Goal: Find specific page/section: Find specific page/section

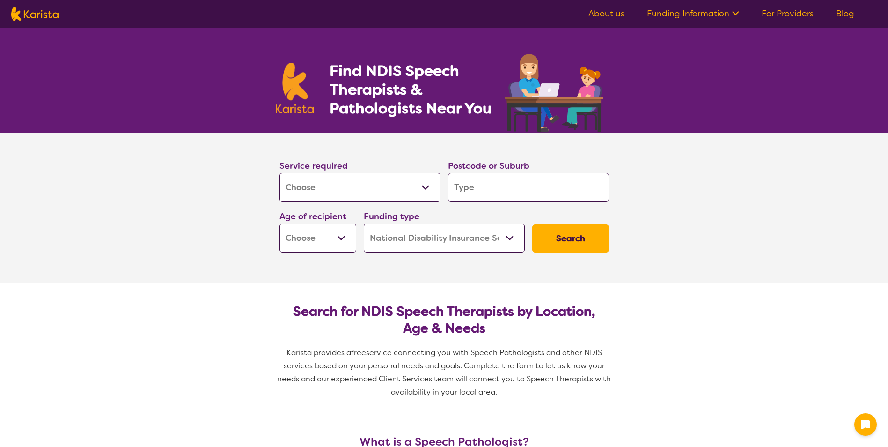
select select "[MEDICAL_DATA]"
select select "NDIS"
select select "[MEDICAL_DATA]"
select select "NDIS"
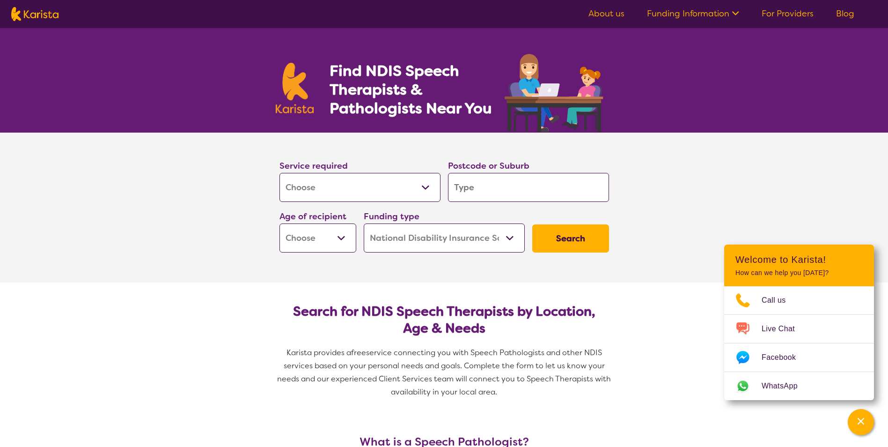
click at [336, 241] on select "Early Childhood - 0 to 9 Child - 10 to 11 Adolescent - 12 to 17 Adult - 18 to 6…" at bounding box center [317, 237] width 77 height 29
select select "AS"
click at [279, 223] on select "Early Childhood - 0 to 9 Child - 10 to 11 Adolescent - 12 to 17 Adult - 18 to 6…" at bounding box center [317, 237] width 77 height 29
select select "AS"
click at [446, 242] on select "Home Care Package (HCP) National Disability Insurance Scheme (NDIS) I don't know" at bounding box center [444, 237] width 161 height 29
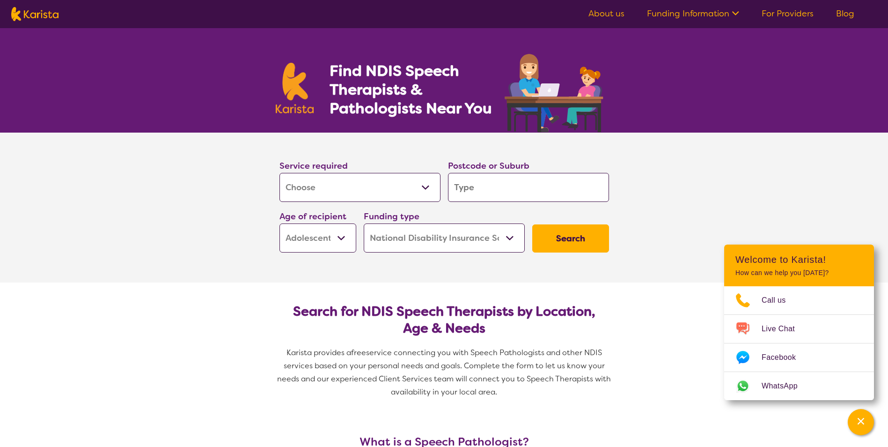
click at [447, 242] on select "Home Care Package (HCP) National Disability Insurance Scheme (NDIS) I don't know" at bounding box center [444, 237] width 161 height 29
click at [490, 186] on input "search" at bounding box center [528, 187] width 161 height 29
type input "f"
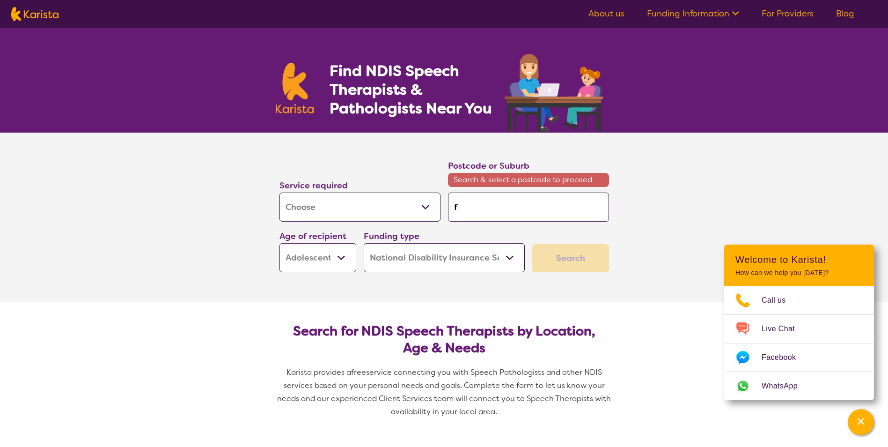
type input "fl"
type input "fli"
type input "flin"
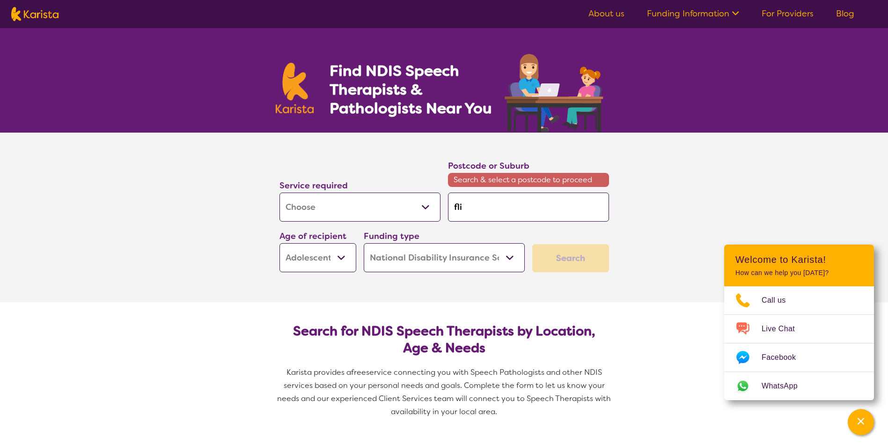
type input "flin"
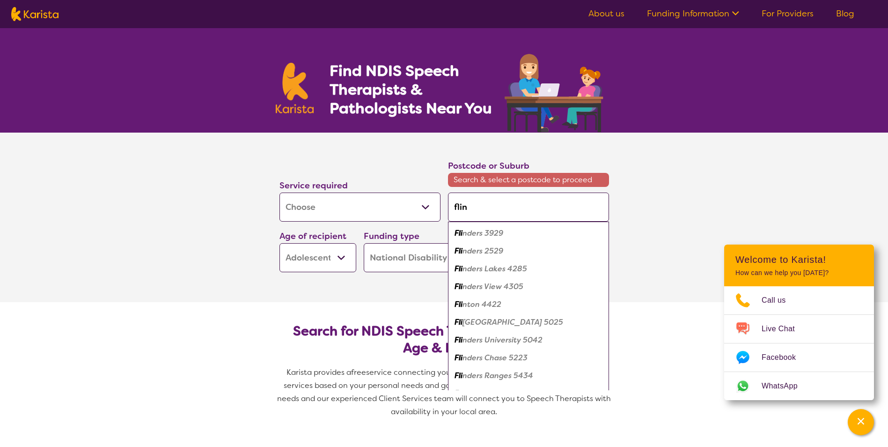
type input "flind"
type input "flinde"
type input "flinder"
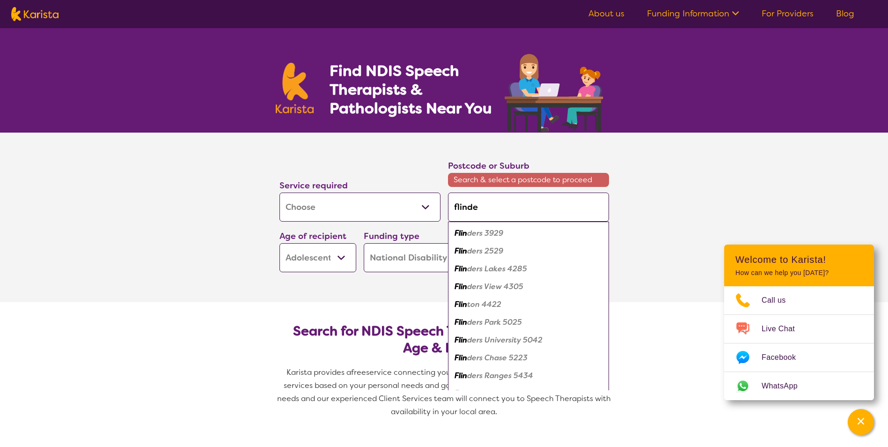
type input "flinder"
type input "flinders"
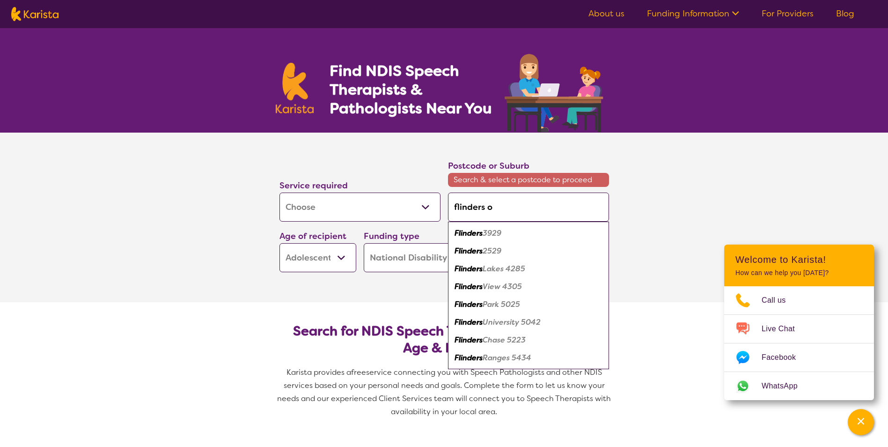
type input "flinders op"
type input "flinders opa"
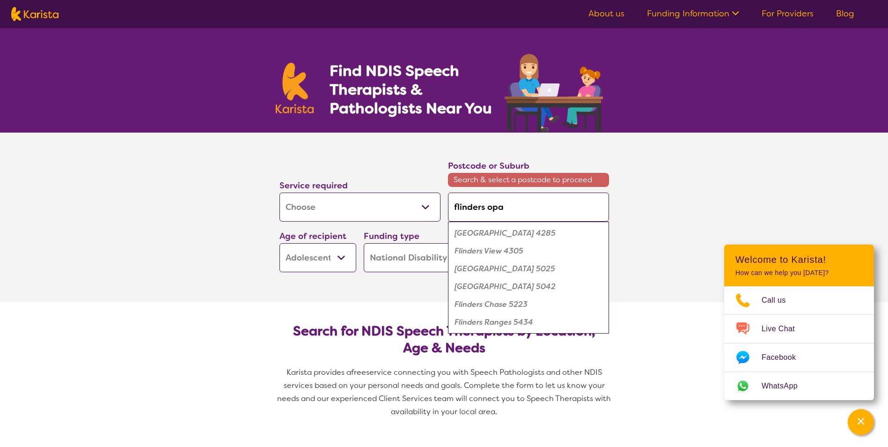
type input "flinders opar"
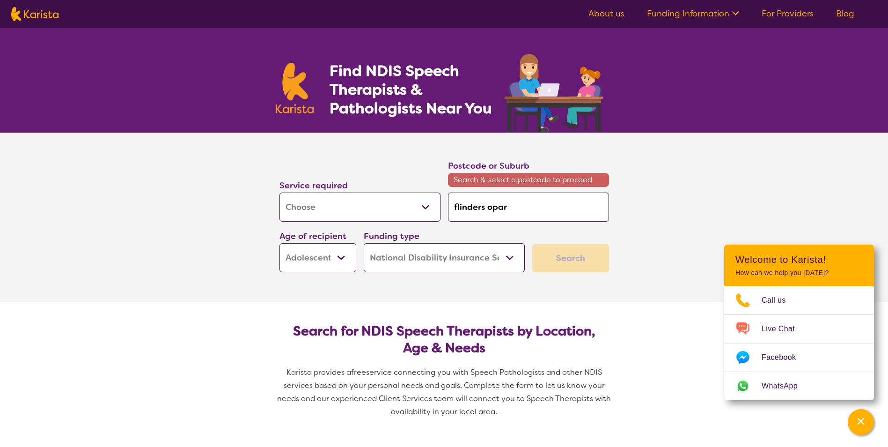
type input "flinders opark"
type input "flinders opar"
type input "flinders opa"
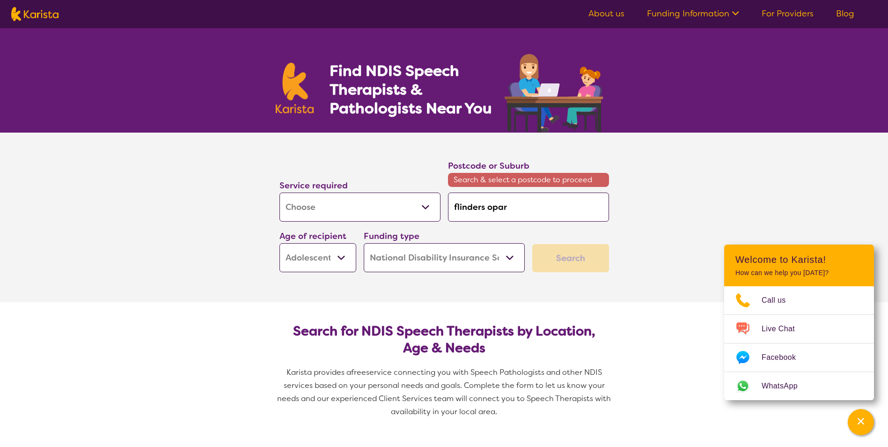
type input "flinders opa"
type input "flinders op"
type input "flinders o"
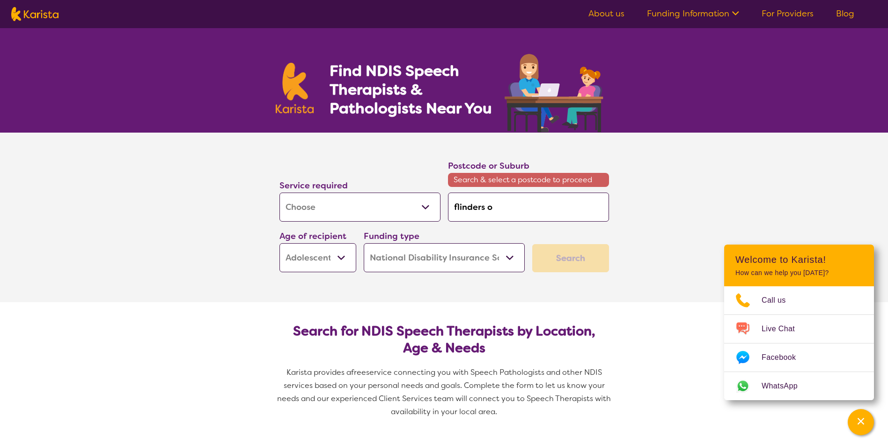
type input "flinders"
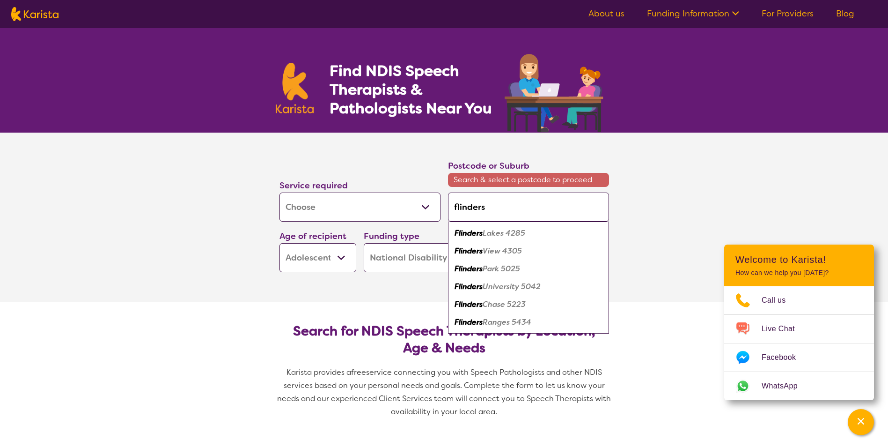
type input "flinders p"
type input "flinders pa"
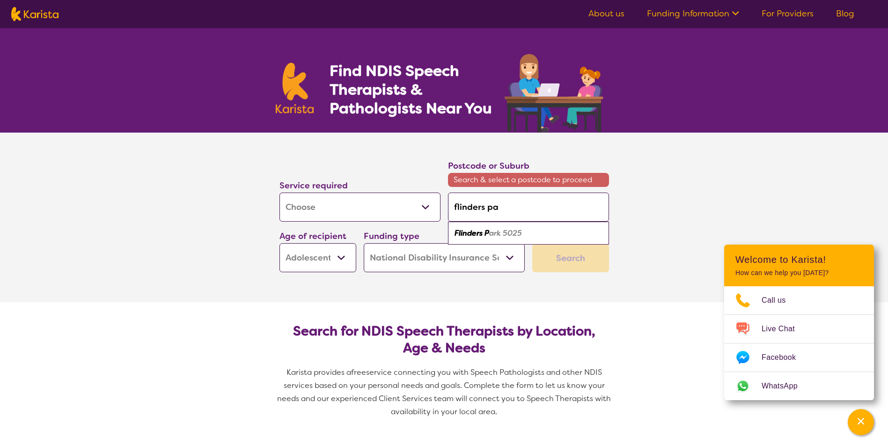
type input "flinders par"
type input "[GEOGRAPHIC_DATA]"
click at [534, 230] on em "5025" at bounding box center [543, 233] width 19 height 10
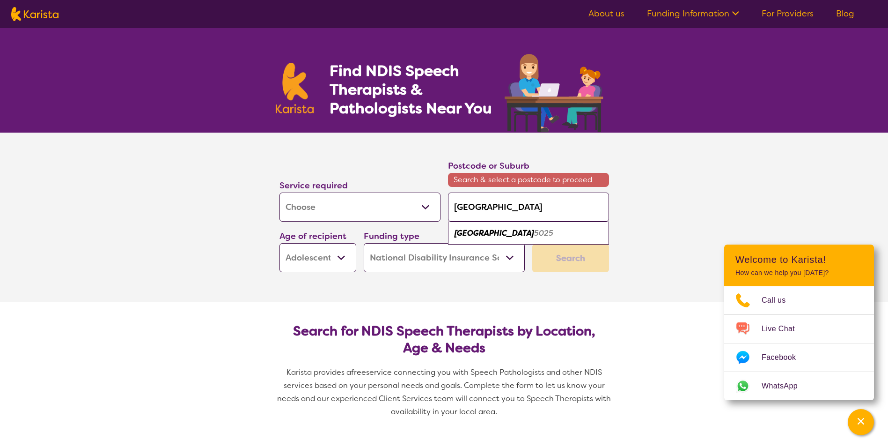
type input "5025"
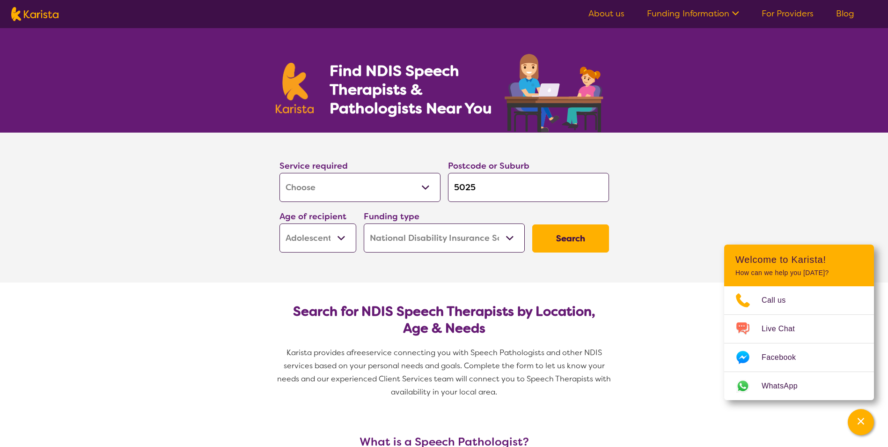
click at [579, 242] on button "Search" at bounding box center [570, 238] width 77 height 28
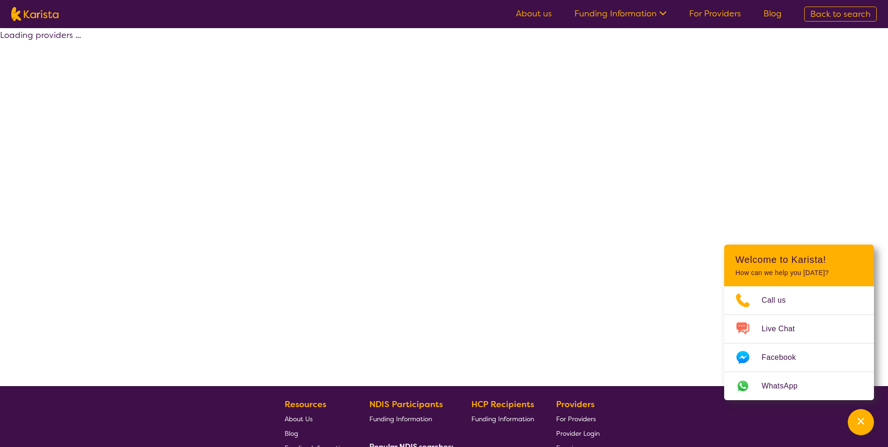
select select "by_score"
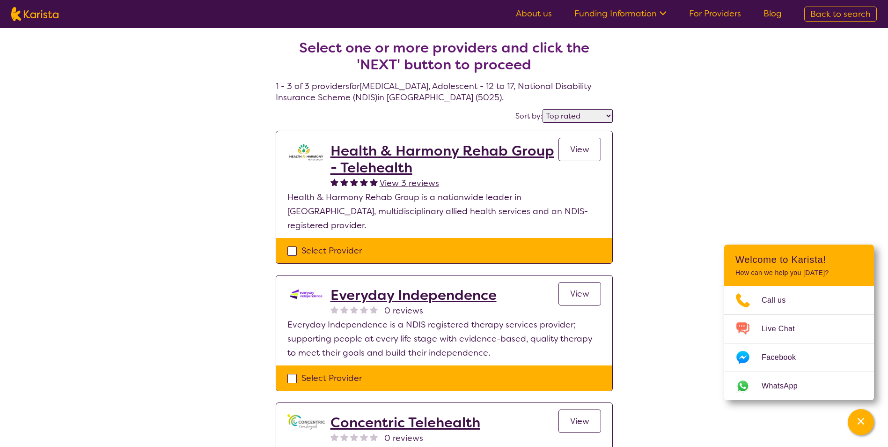
click at [570, 288] on span "View" at bounding box center [579, 293] width 19 height 11
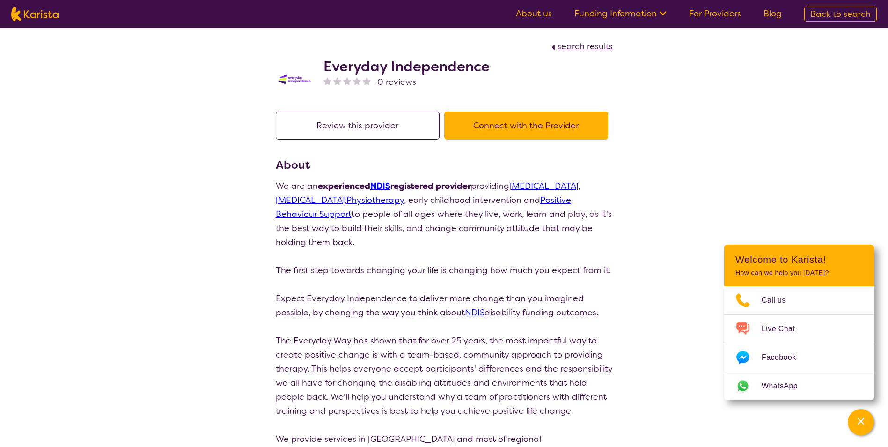
click at [515, 126] on button "Connect with the Provider" at bounding box center [526, 125] width 164 height 28
